Goal: Find contact information: Find contact information

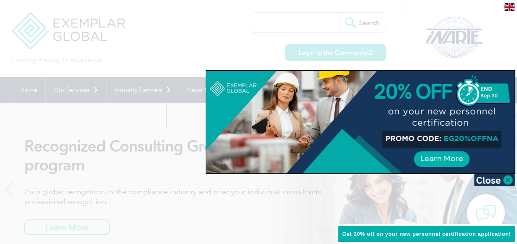
click at [165, 46] on div at bounding box center [258, 122] width 517 height 244
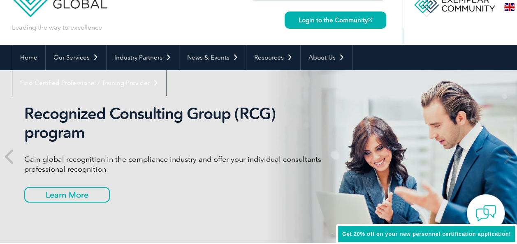
scroll to position [82, 0]
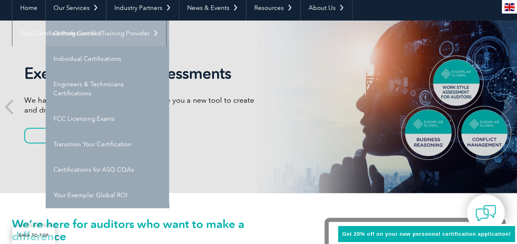
click at [96, 32] on link "Getting Certified" at bounding box center [107, 34] width 123 height 26
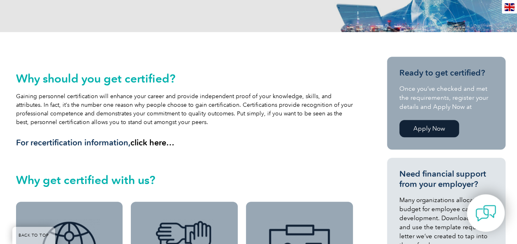
scroll to position [144, 0]
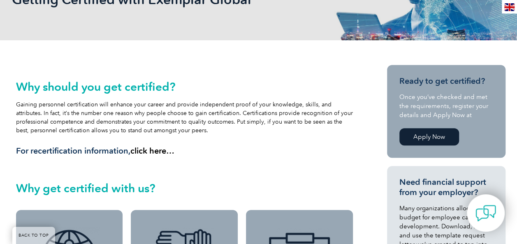
click at [151, 152] on link "click here…" at bounding box center [152, 151] width 44 height 10
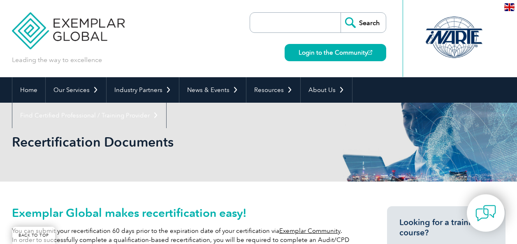
scroll to position [123, 0]
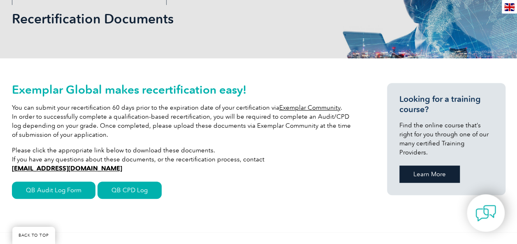
click at [437, 166] on link "Learn More" at bounding box center [429, 174] width 60 height 17
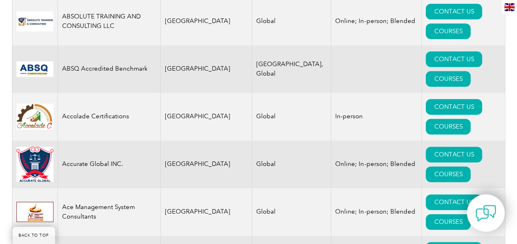
scroll to position [494, 0]
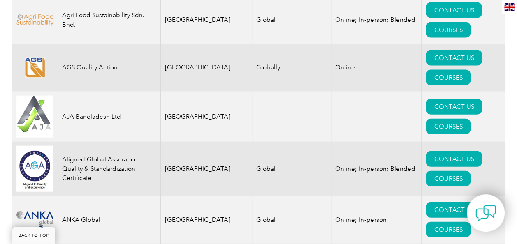
scroll to position [946, 0]
